Goal: Transaction & Acquisition: Book appointment/travel/reservation

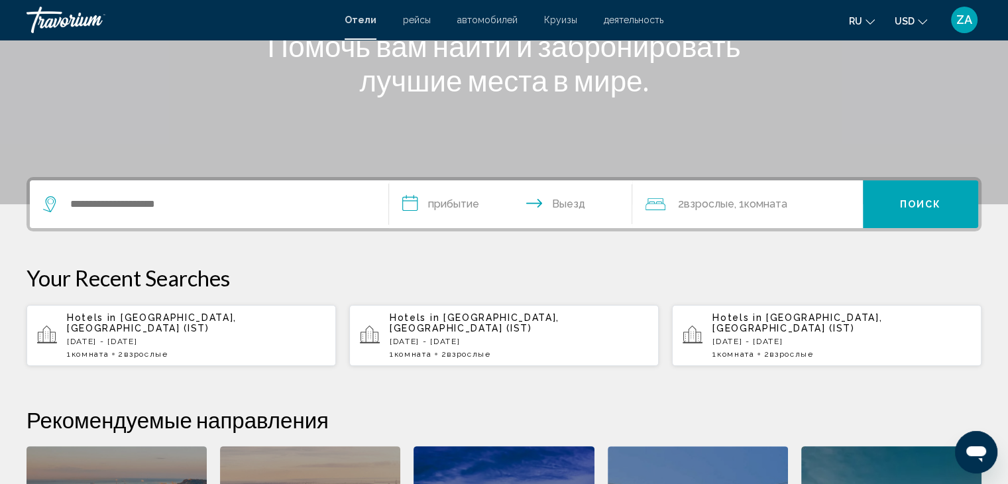
scroll to position [199, 0]
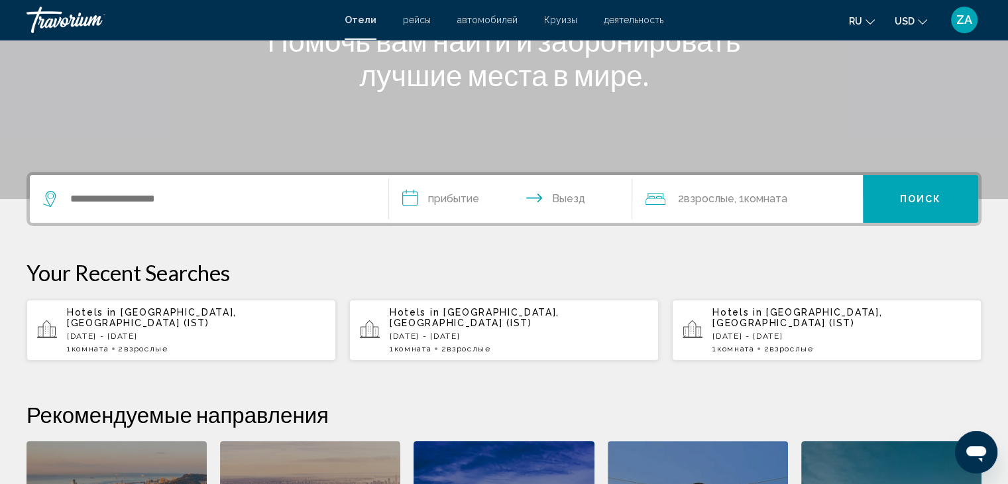
click at [166, 331] on p "[DATE] - [DATE]" at bounding box center [196, 335] width 258 height 9
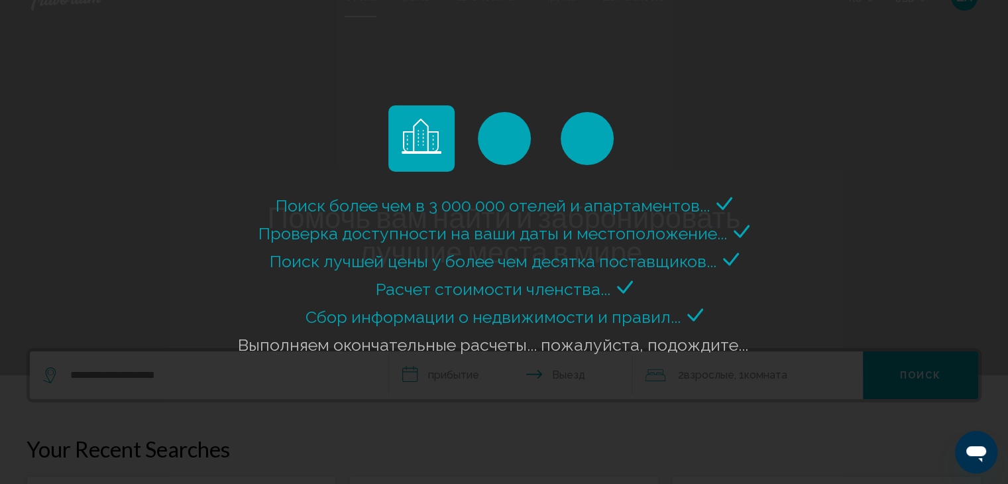
scroll to position [0, 0]
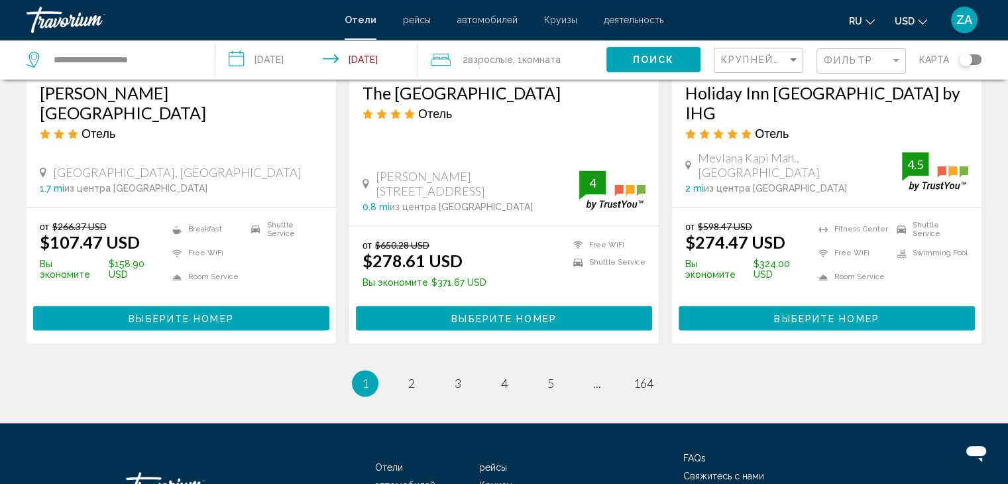
scroll to position [1765, 0]
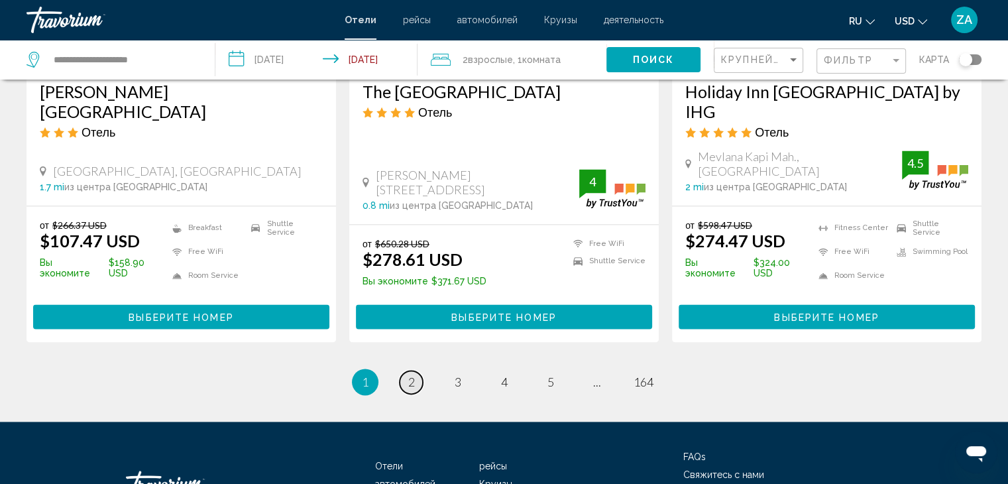
click at [405, 370] on link "page 2" at bounding box center [410, 381] width 23 height 23
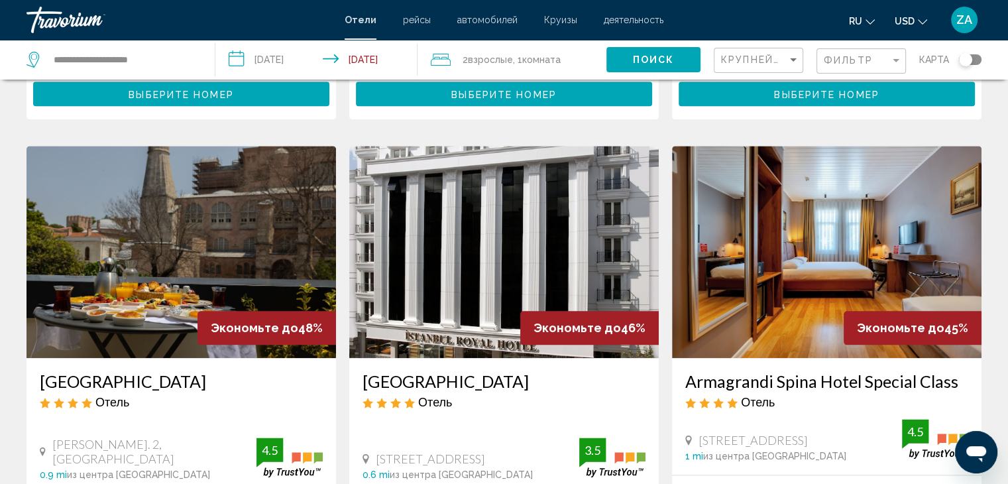
scroll to position [1524, 0]
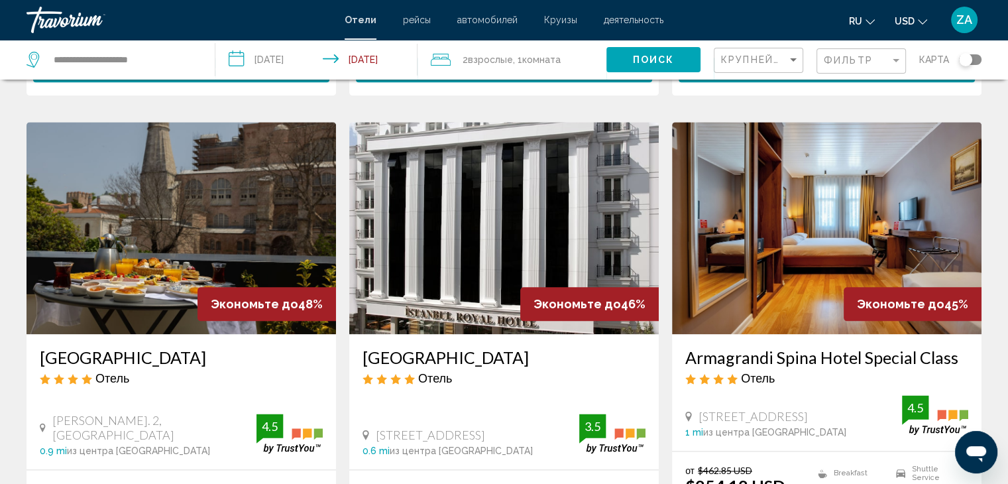
click at [460, 213] on img "Main content" at bounding box center [503, 228] width 309 height 212
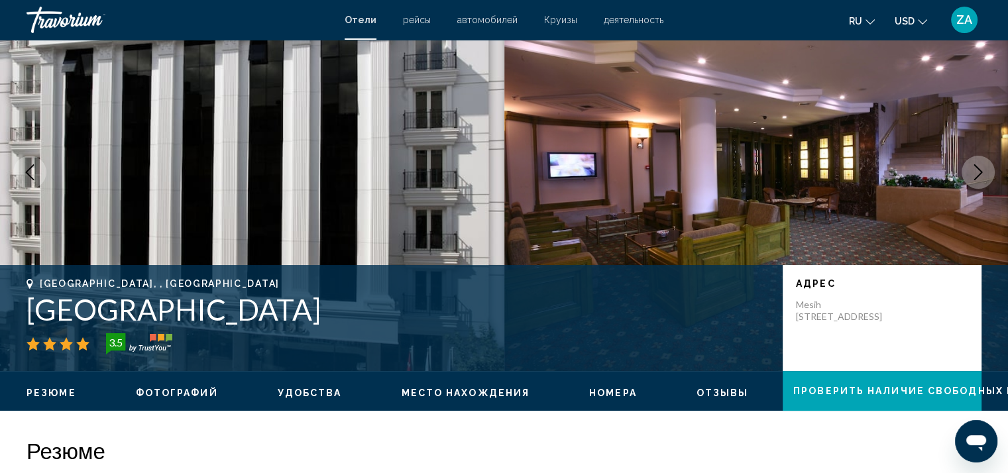
scroll to position [66, 0]
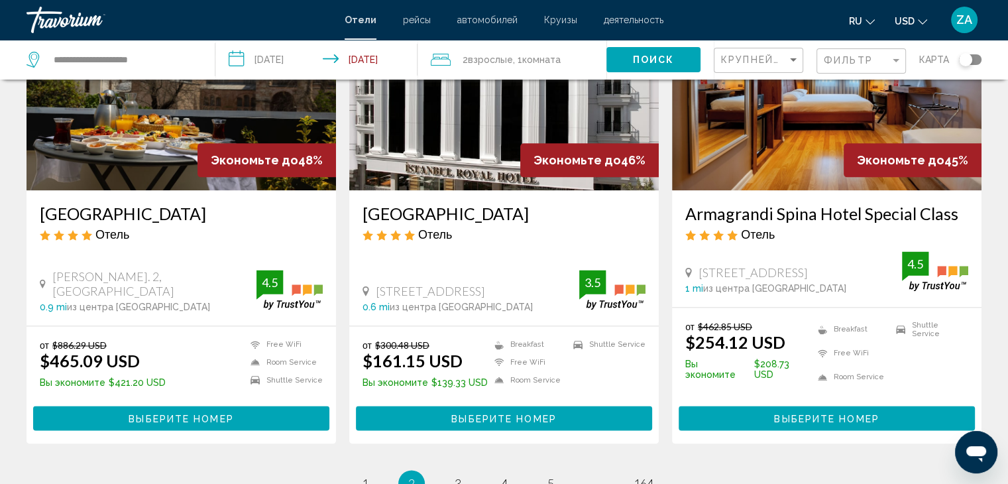
scroll to position [1722, 0]
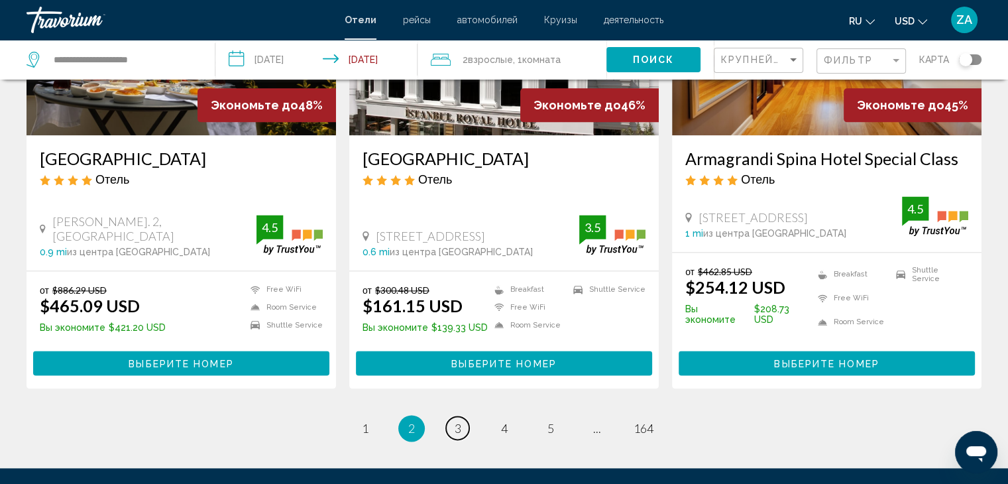
click at [454, 416] on link "page 3" at bounding box center [457, 427] width 23 height 23
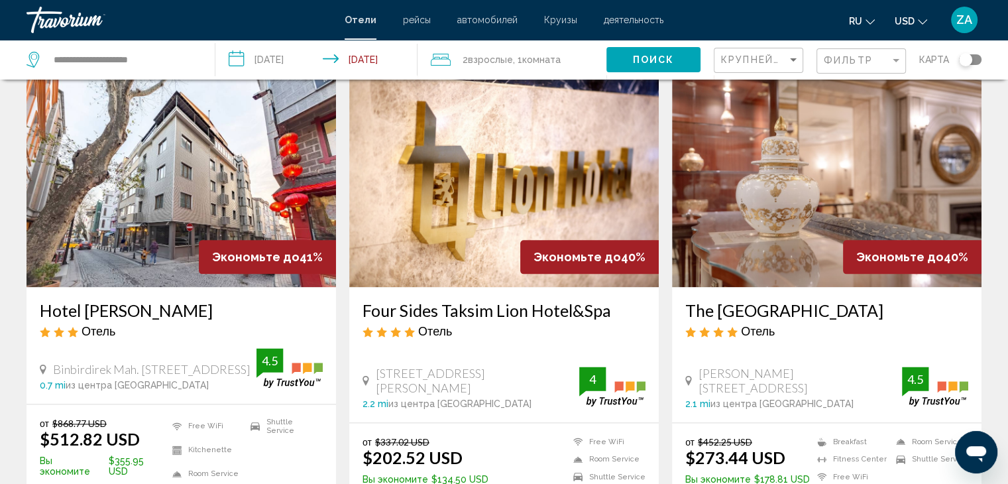
scroll to position [1789, 0]
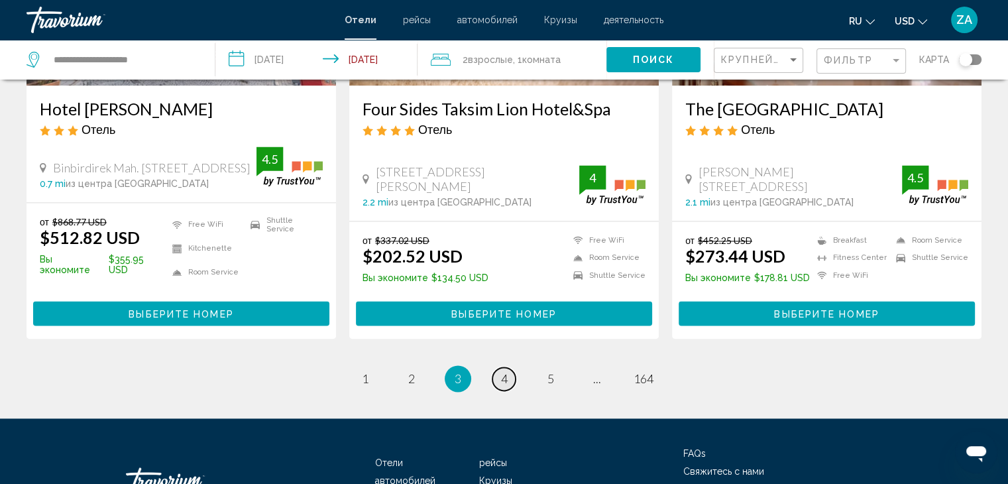
click at [506, 367] on link "page 4" at bounding box center [503, 378] width 23 height 23
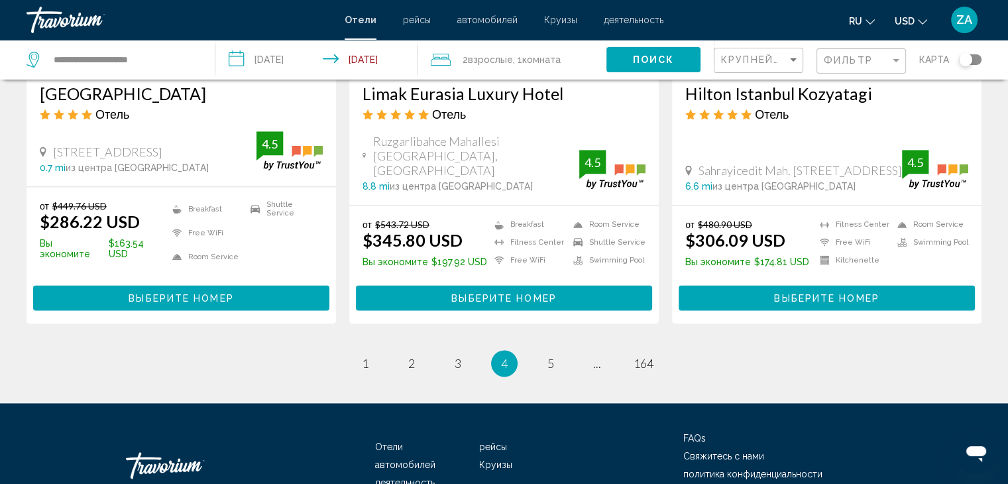
scroll to position [1771, 0]
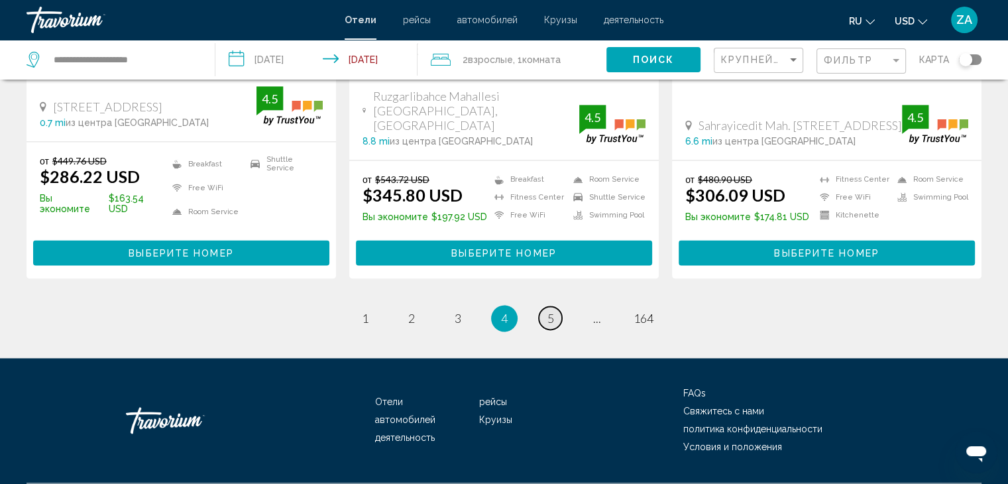
click at [541, 306] on link "page 5" at bounding box center [550, 317] width 23 height 23
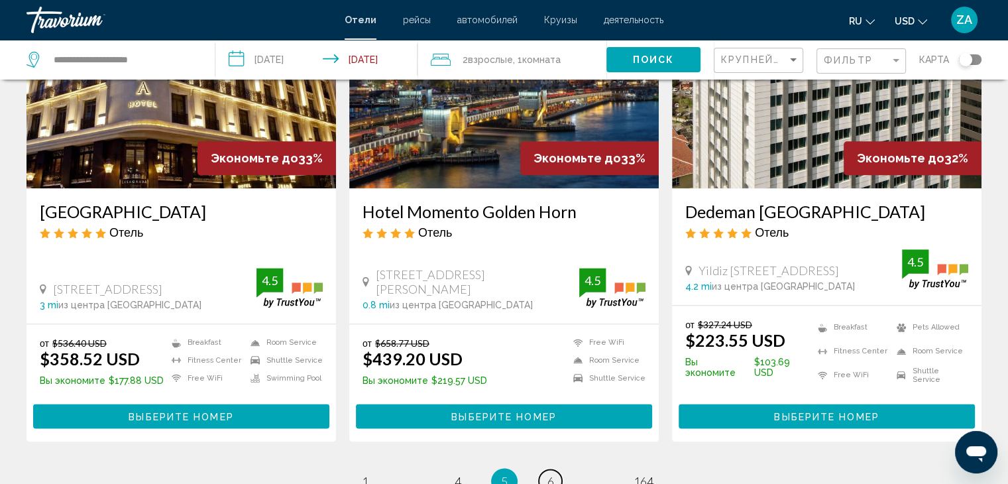
scroll to position [1656, 0]
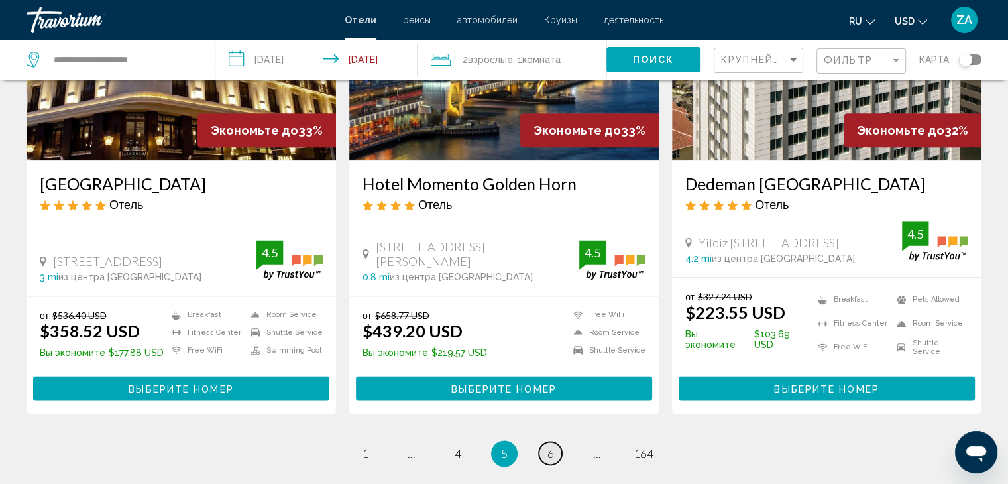
click at [539, 441] on link "page 6" at bounding box center [550, 452] width 23 height 23
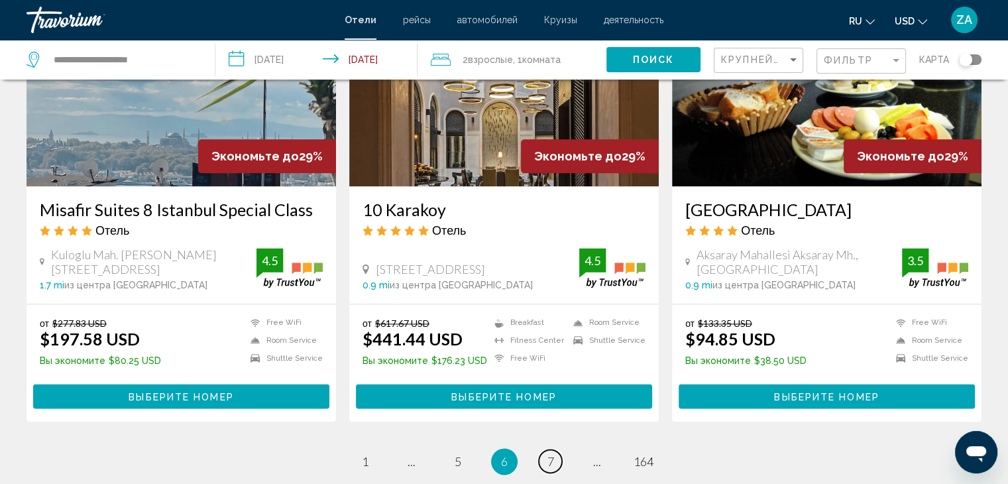
scroll to position [1656, 0]
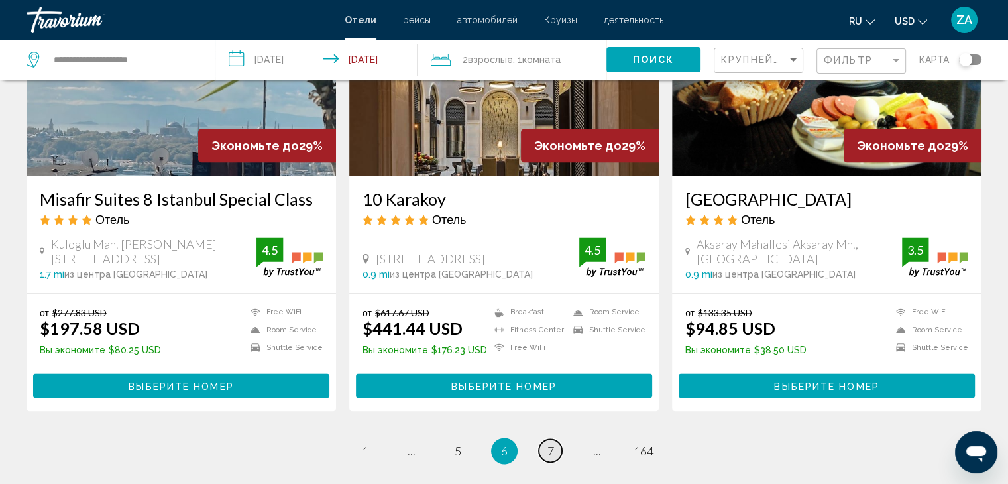
click at [543, 439] on link "page 7" at bounding box center [550, 450] width 23 height 23
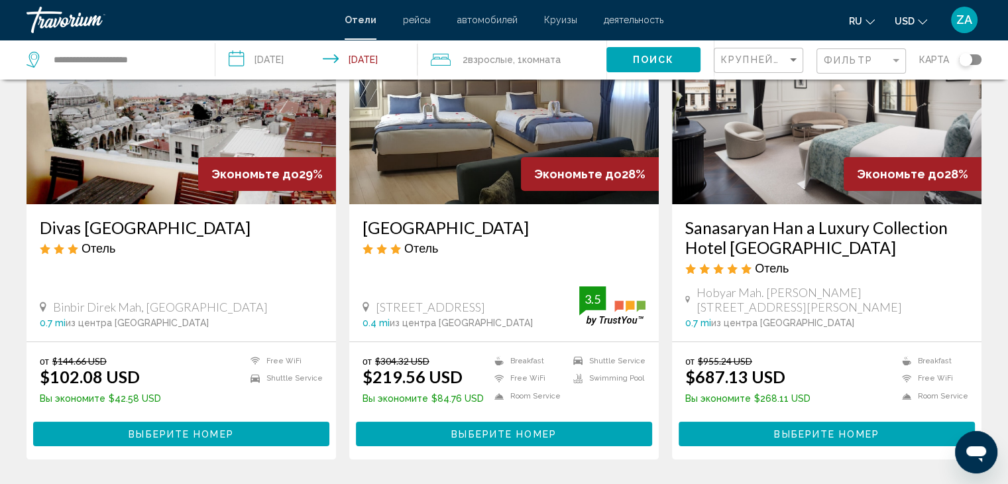
scroll to position [132, 0]
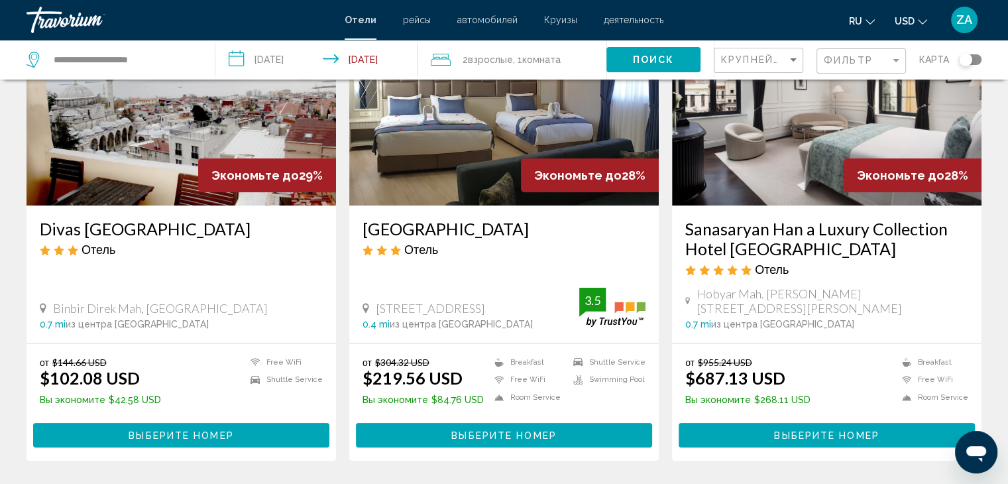
click at [141, 143] on img "Main content" at bounding box center [180, 99] width 309 height 212
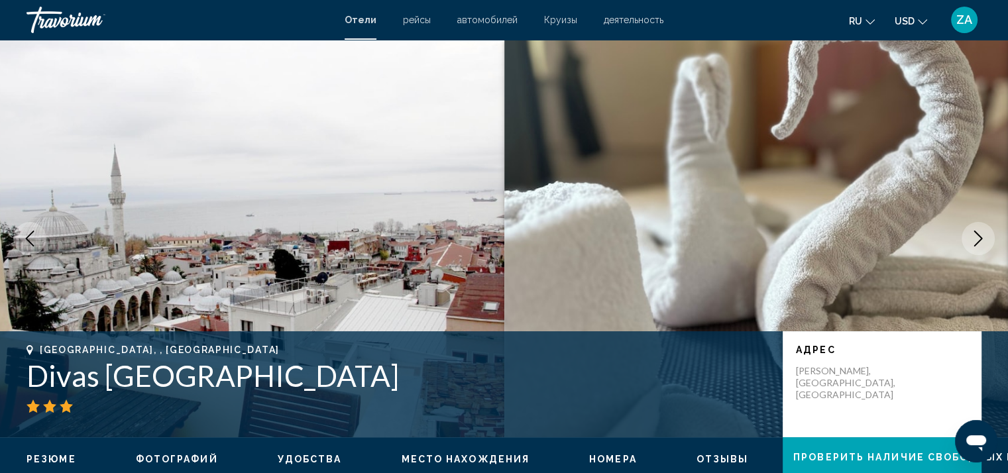
click at [974, 241] on icon "Next image" at bounding box center [978, 239] width 16 height 16
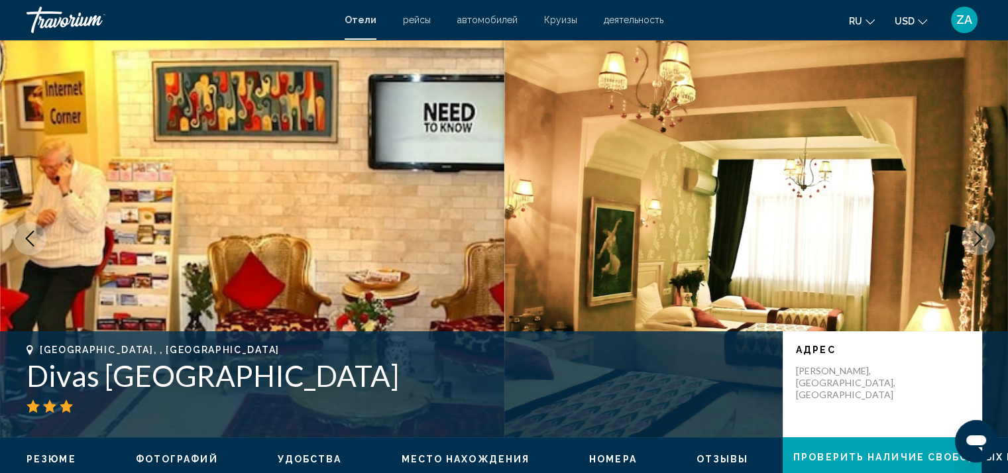
click at [967, 239] on button "Next image" at bounding box center [977, 238] width 33 height 33
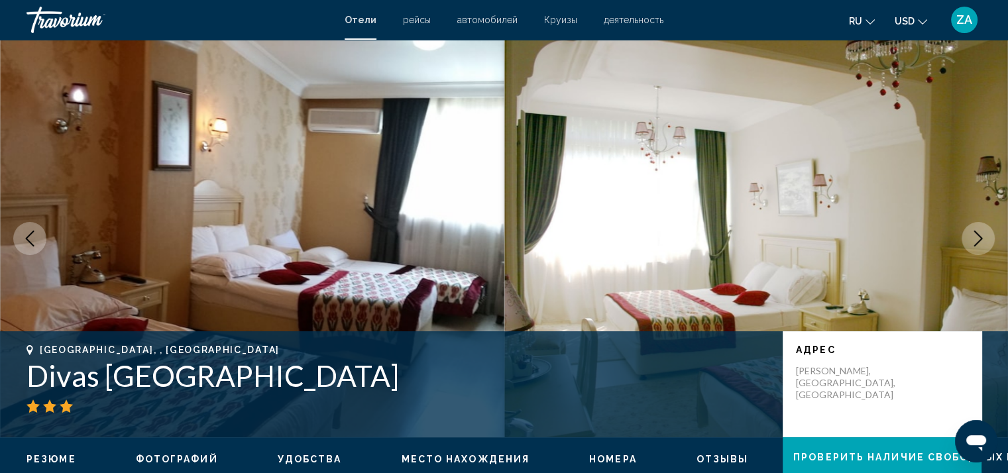
click at [969, 238] on button "Next image" at bounding box center [977, 238] width 33 height 33
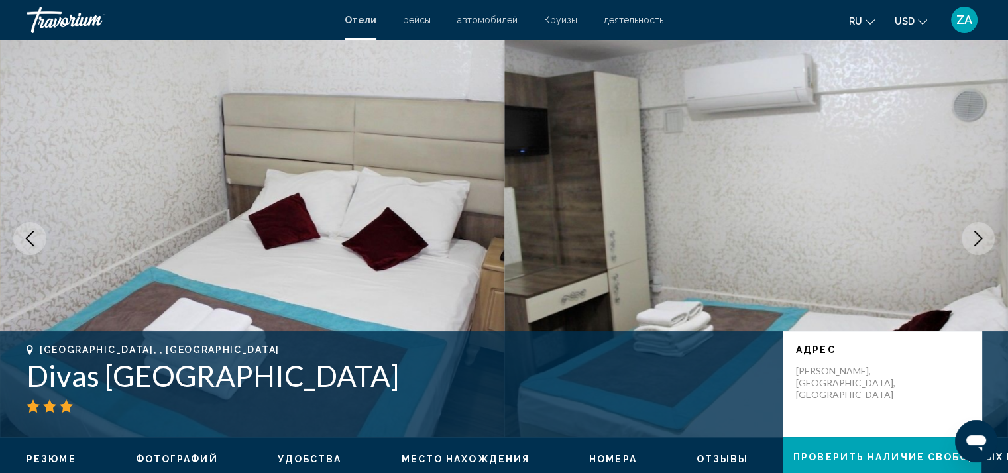
click at [969, 238] on button "Next image" at bounding box center [977, 238] width 33 height 33
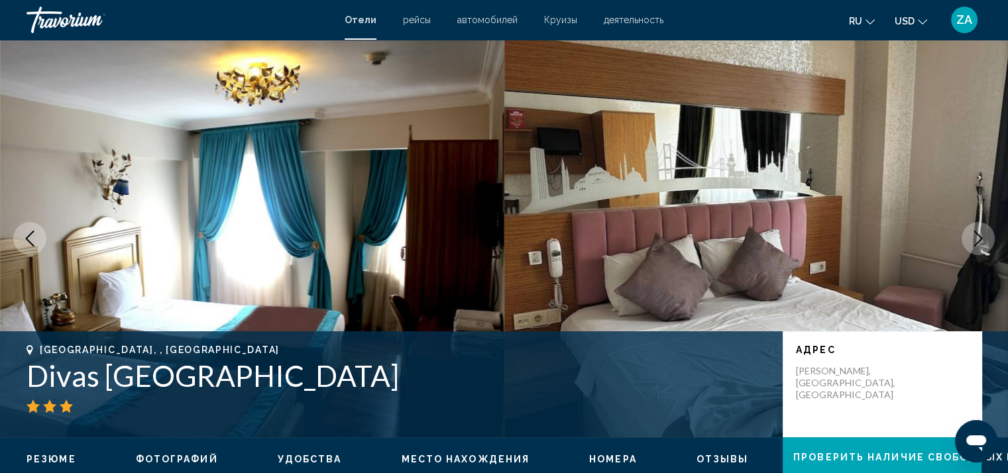
click at [969, 238] on button "Next image" at bounding box center [977, 238] width 33 height 33
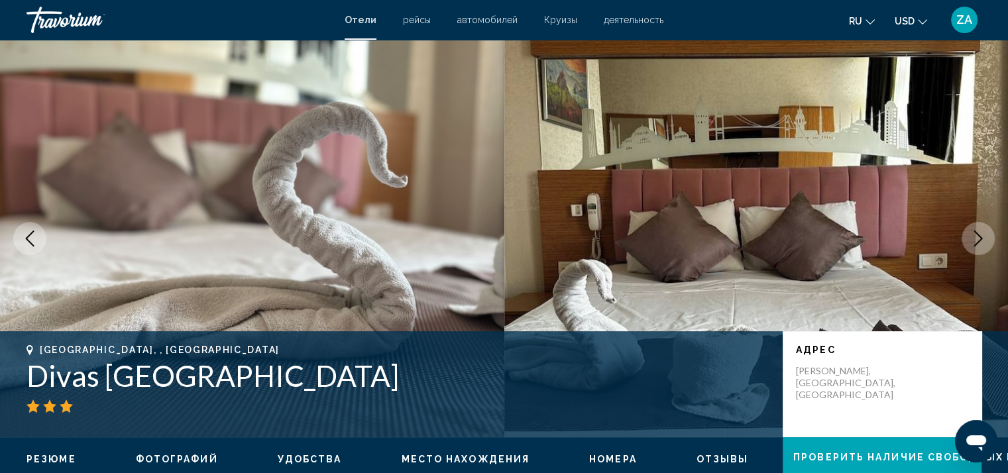
click at [969, 240] on button "Next image" at bounding box center [977, 238] width 33 height 33
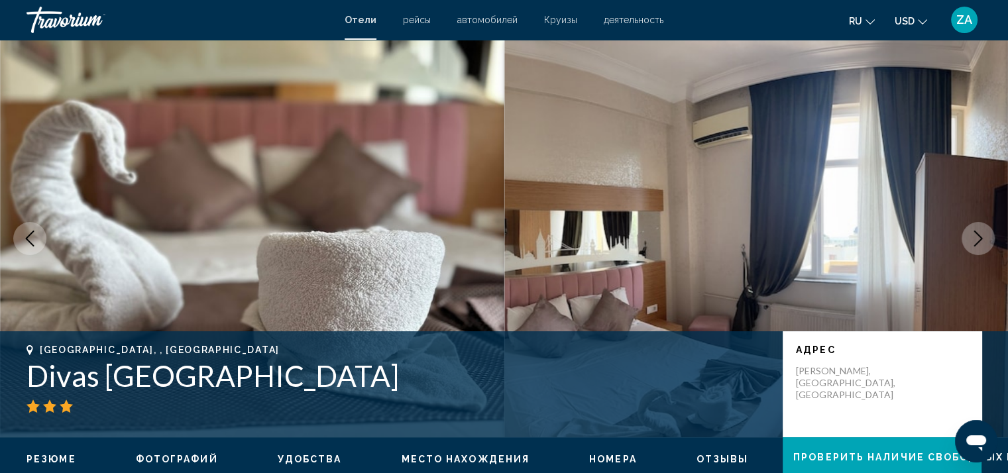
click at [969, 240] on button "Next image" at bounding box center [977, 238] width 33 height 33
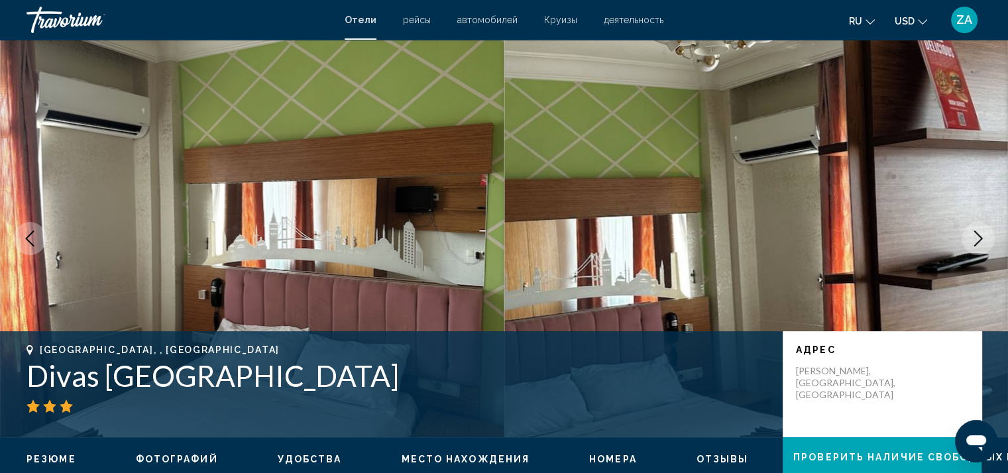
click at [968, 240] on button "Next image" at bounding box center [977, 238] width 33 height 33
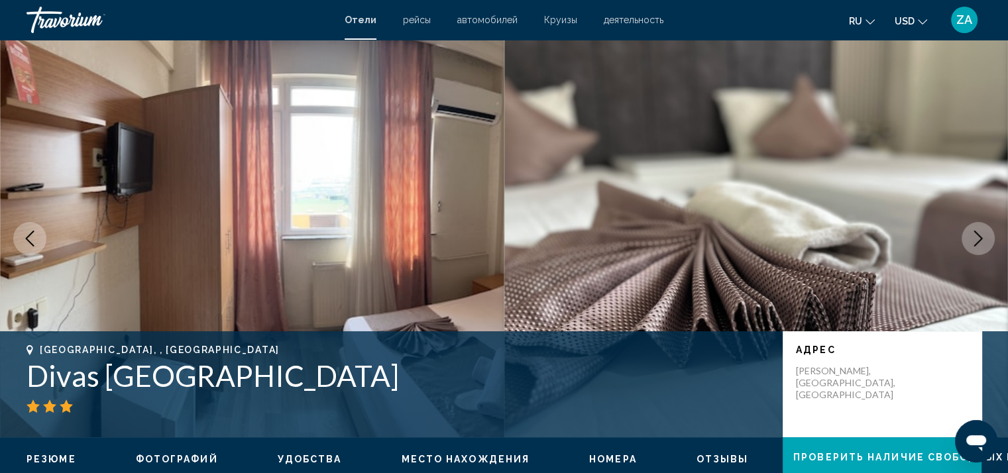
click at [968, 240] on button "Next image" at bounding box center [977, 238] width 33 height 33
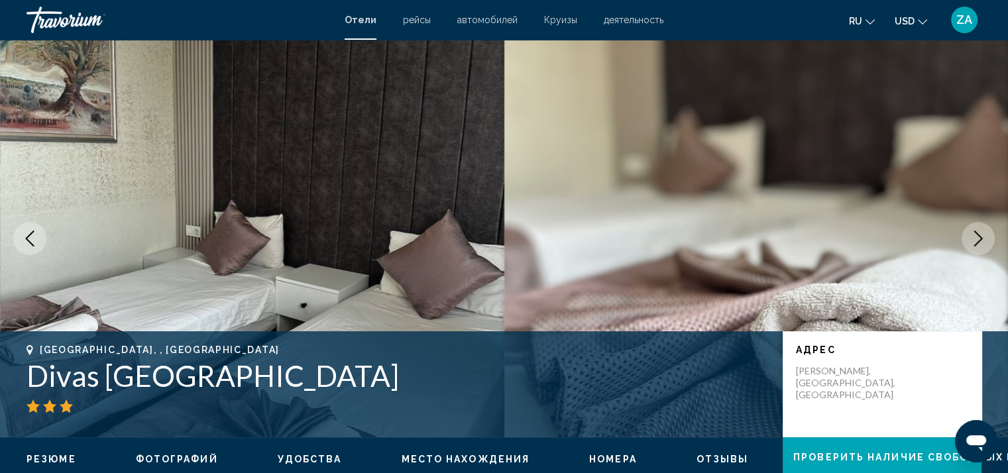
click at [967, 242] on button "Next image" at bounding box center [977, 238] width 33 height 33
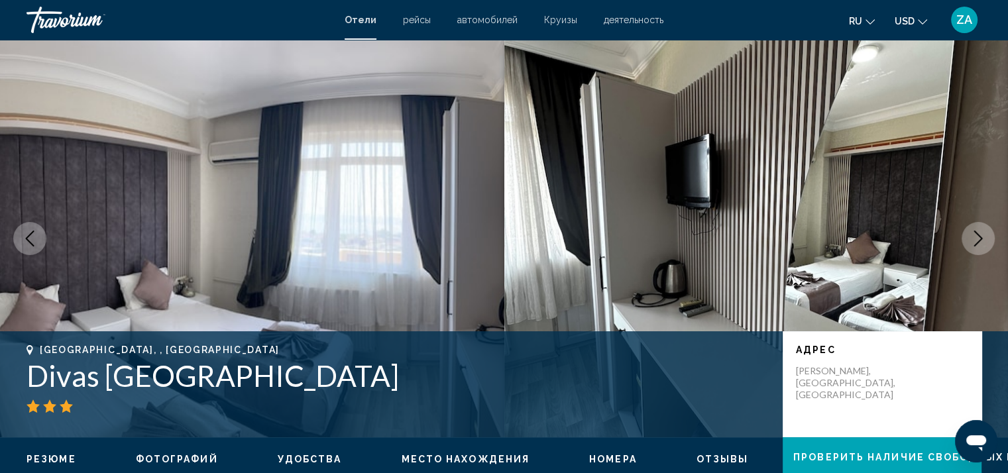
click at [967, 242] on button "Next image" at bounding box center [977, 238] width 33 height 33
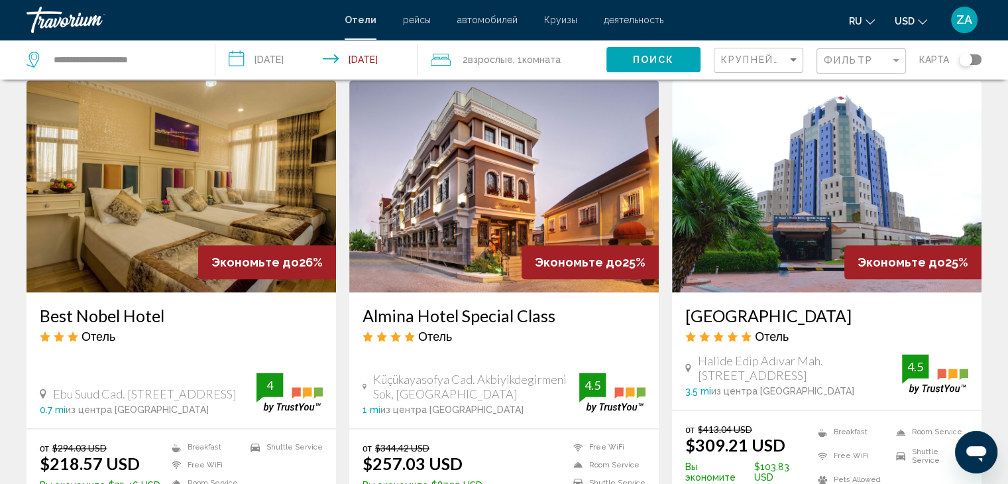
scroll to position [1656, 0]
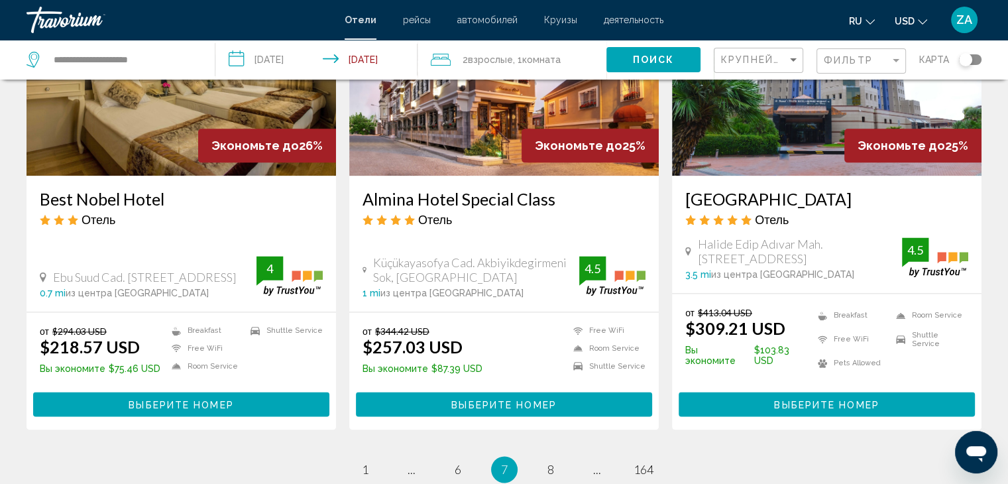
click at [572, 456] on ul "7 / 164 page 1 page ... page 6 You're on page 7 page 8 page ... page 164" at bounding box center [503, 469] width 955 height 26
click at [549, 457] on link "page 8" at bounding box center [550, 468] width 23 height 23
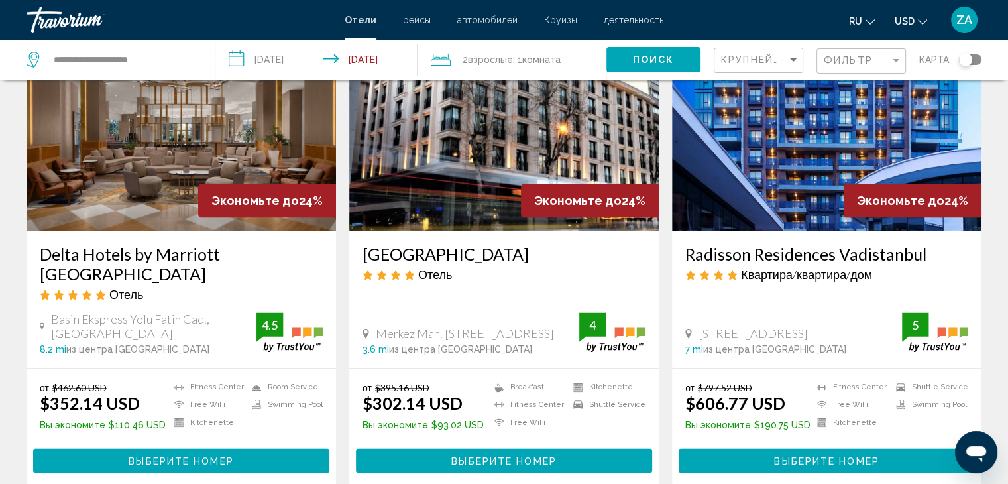
scroll to position [1656, 0]
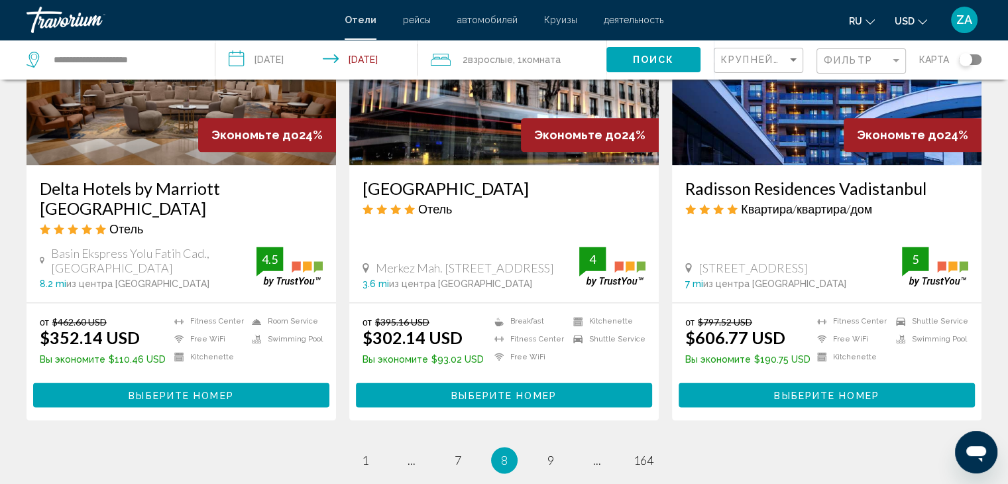
click at [562, 447] on li "page 9" at bounding box center [550, 460] width 26 height 26
click at [553, 448] on link "page 9" at bounding box center [550, 459] width 23 height 23
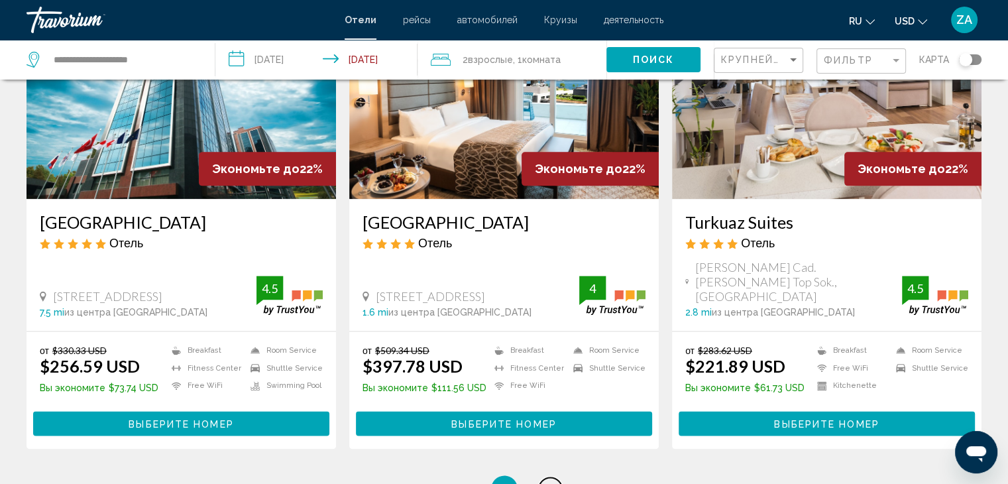
scroll to position [1656, 0]
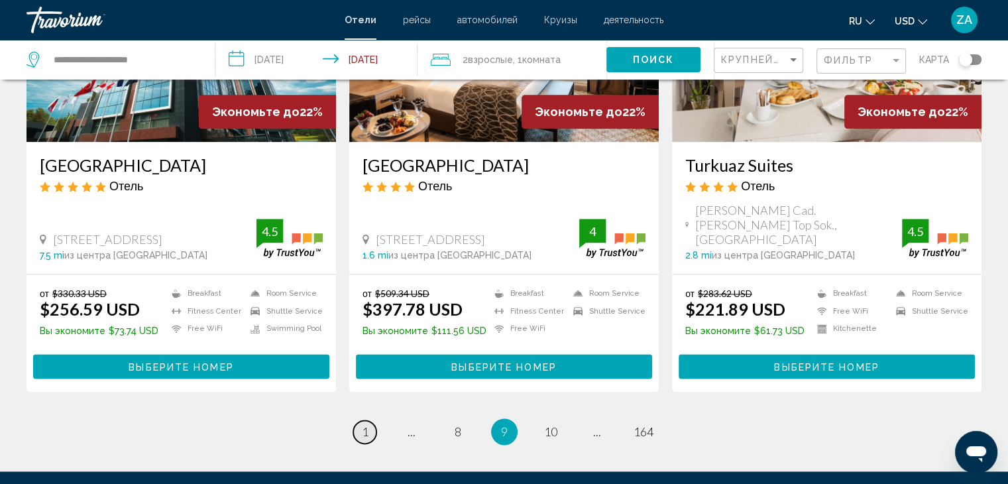
click at [366, 424] on span "1" at bounding box center [365, 431] width 7 height 15
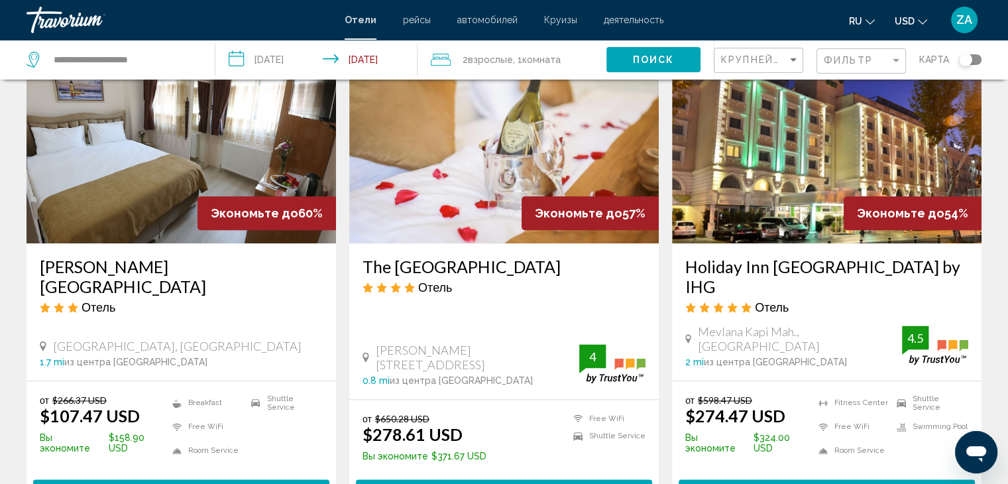
scroll to position [1656, 0]
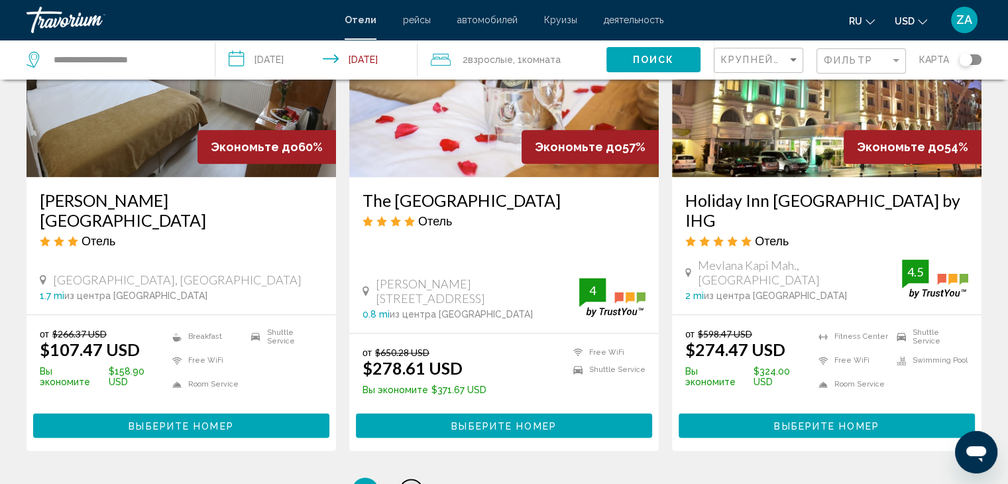
click at [408, 483] on span "2" at bounding box center [411, 490] width 7 height 15
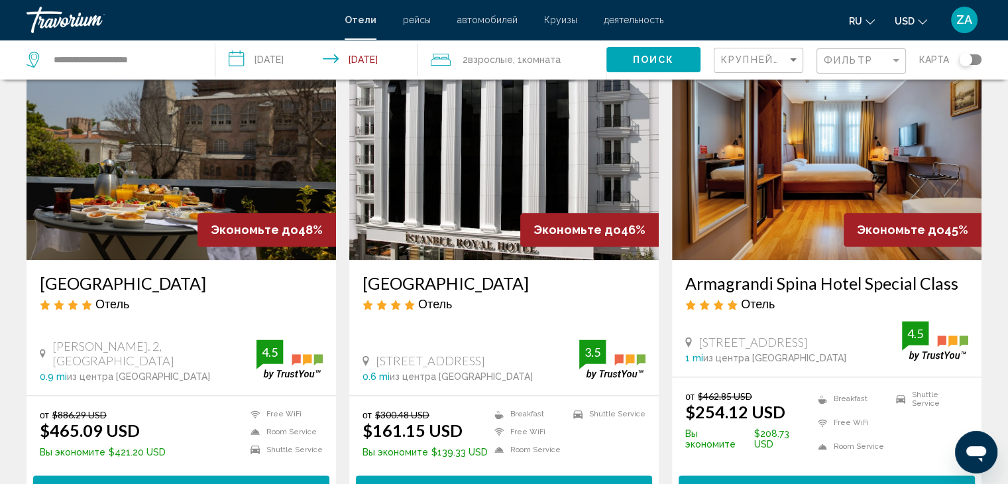
scroll to position [1656, 0]
